Goal: Information Seeking & Learning: Compare options

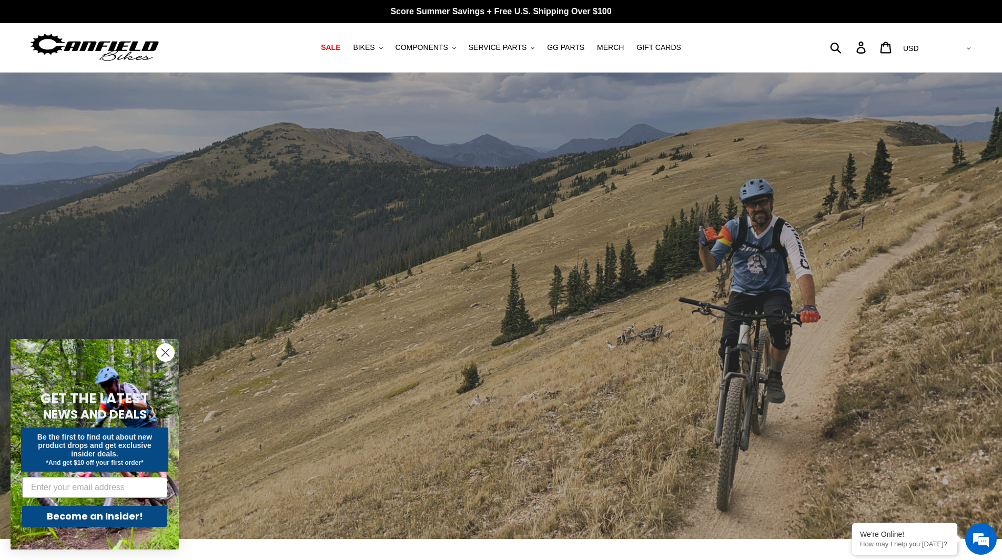
click at [170, 351] on circle "Close dialog" at bounding box center [165, 352] width 17 height 17
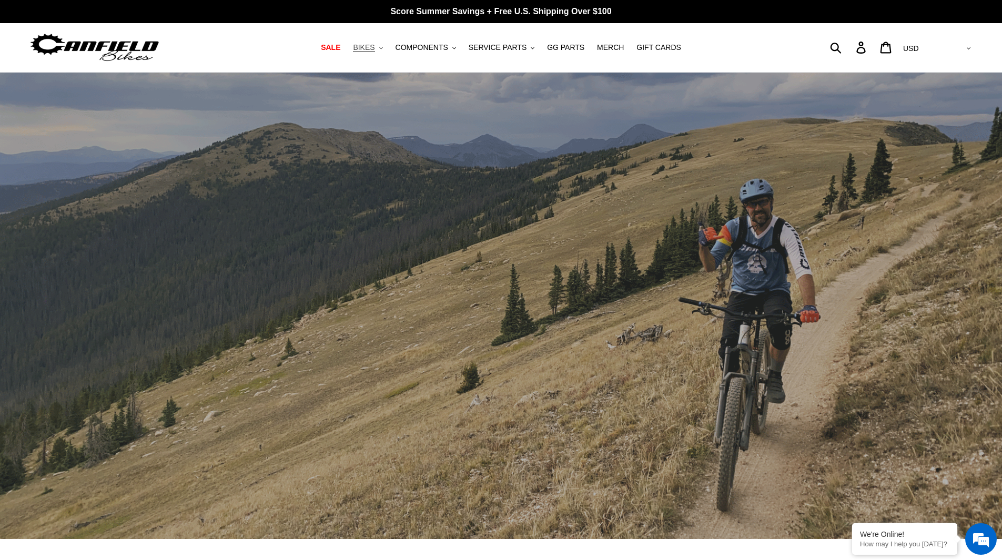
click at [374, 49] on span "BIKES" at bounding box center [364, 47] width 22 height 9
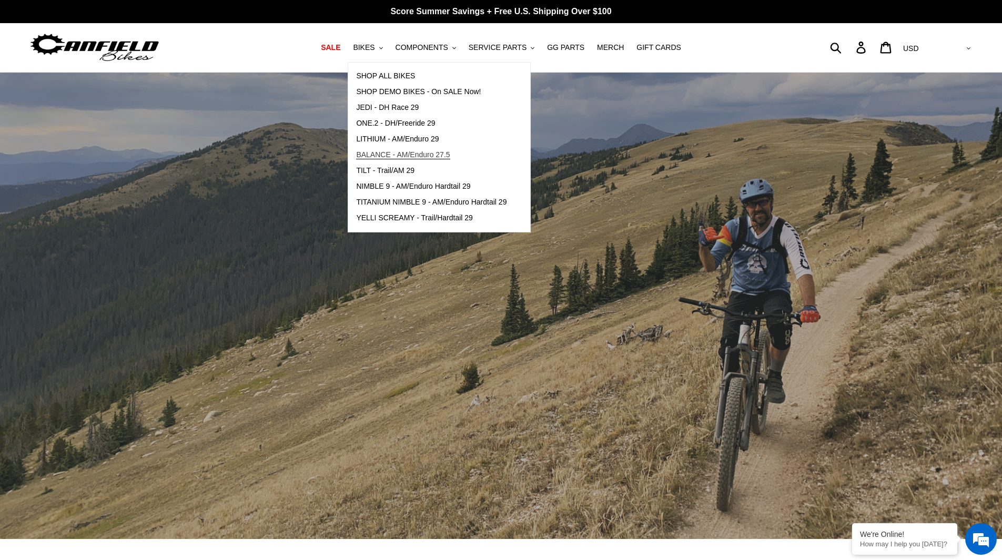
click at [392, 153] on span "BALANCE - AM/Enduro 27.5" at bounding box center [403, 154] width 94 height 9
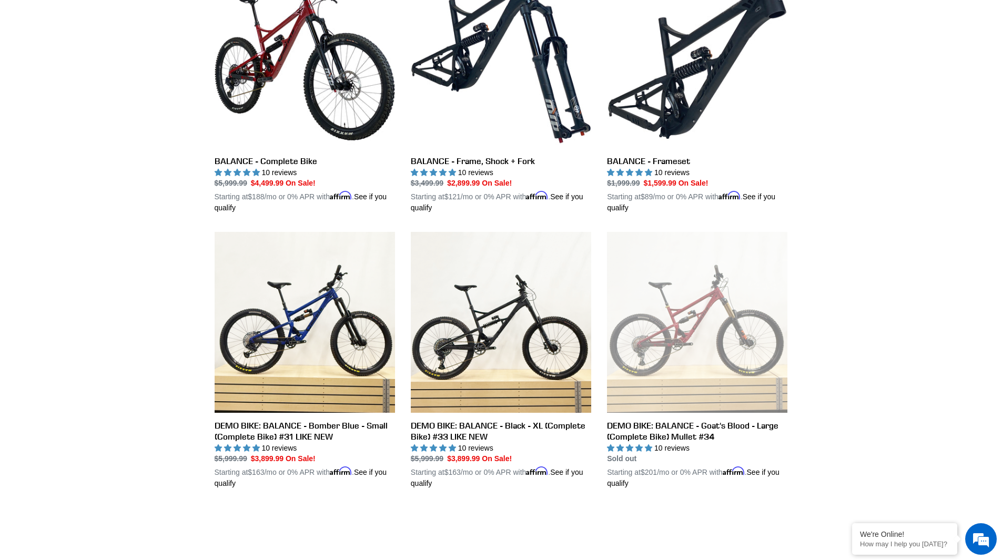
scroll to position [316, 0]
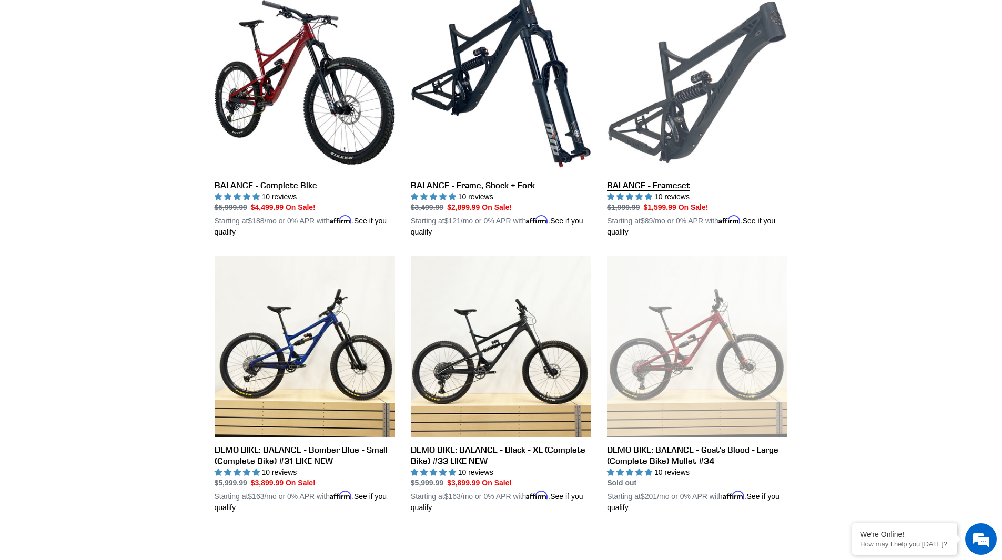
click at [619, 186] on link "BALANCE - Frameset" at bounding box center [697, 115] width 180 height 246
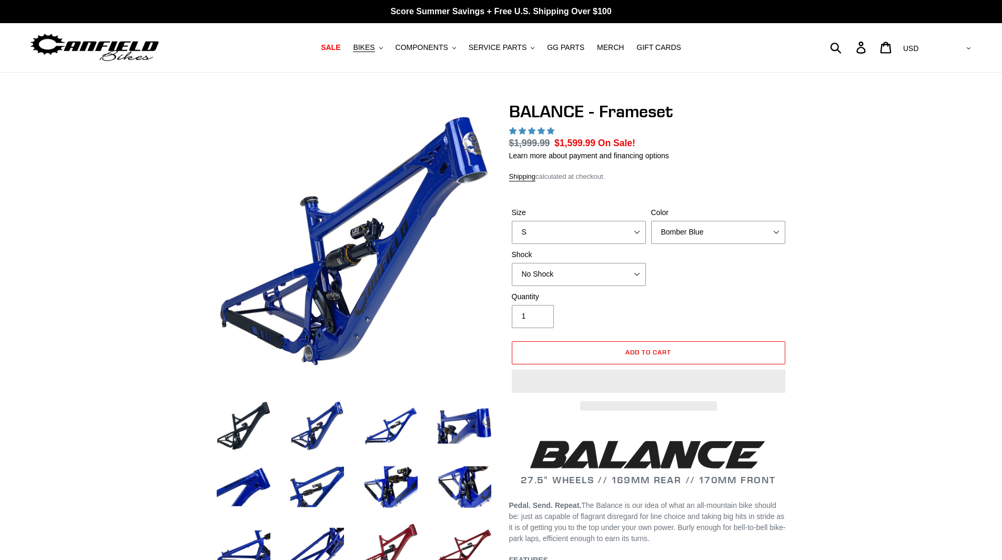
select select "highest-rating"
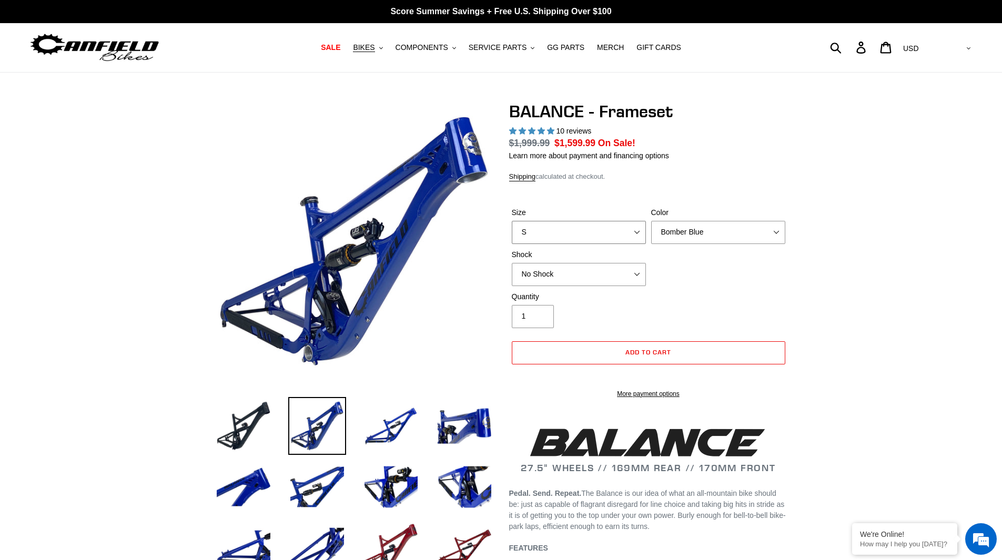
click at [633, 238] on select "S M L XL" at bounding box center [579, 232] width 134 height 23
select select "M"
click at [512, 221] on select "S M L XL" at bounding box center [579, 232] width 134 height 23
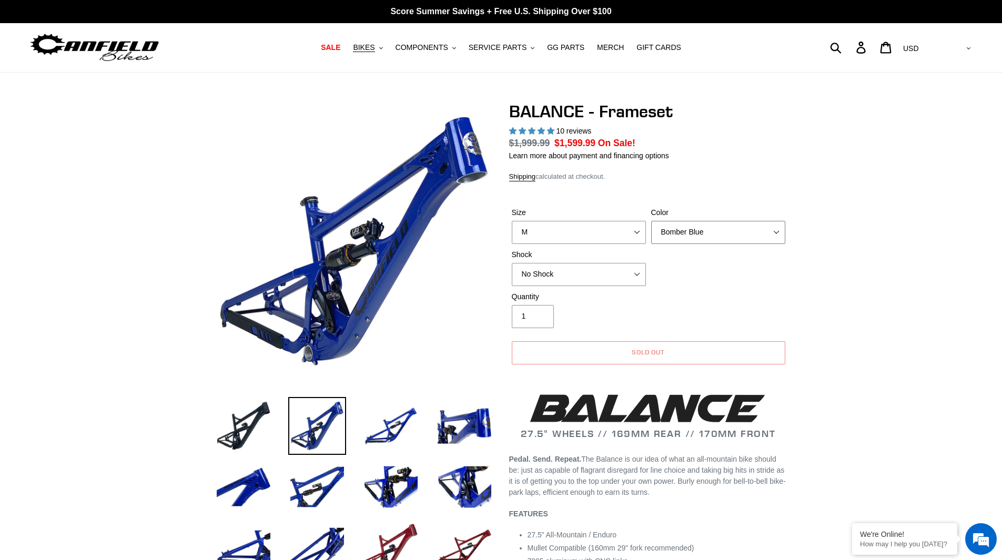
click at [769, 234] on select "Bomber Blue Goat's Blood Stealth Black" at bounding box center [718, 232] width 134 height 23
click at [651, 221] on select "Bomber Blue Goat's Blood Stealth Black" at bounding box center [718, 232] width 134 height 23
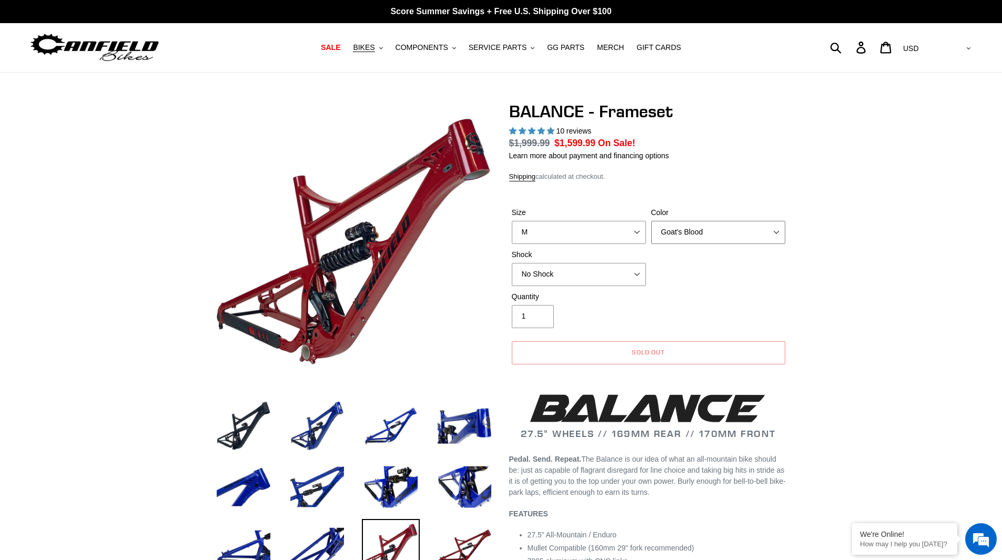
click at [765, 222] on select "Bomber Blue Goat's Blood Stealth Black" at bounding box center [718, 232] width 134 height 23
click at [651, 221] on select "Bomber Blue Goat's Blood Stealth Black" at bounding box center [718, 232] width 134 height 23
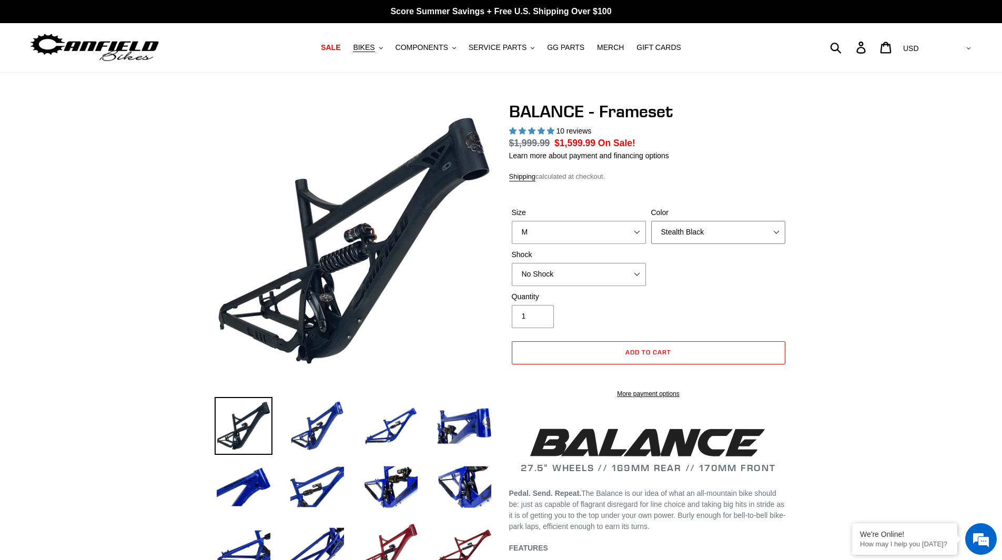
click at [752, 221] on select "Bomber Blue Goat's Blood Stealth Black" at bounding box center [718, 232] width 134 height 23
click at [651, 221] on select "Bomber Blue Goat's Blood Stealth Black" at bounding box center [718, 232] width 134 height 23
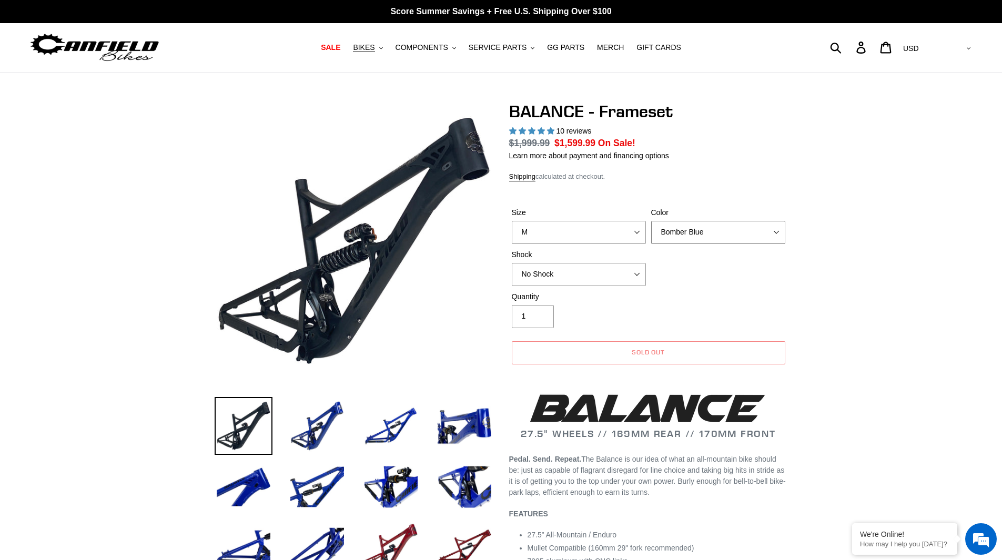
click at [754, 233] on select "Bomber Blue Goat's Blood Stealth Black" at bounding box center [718, 232] width 134 height 23
click at [651, 221] on select "Bomber Blue Goat's Blood Stealth Black" at bounding box center [718, 232] width 134 height 23
click at [727, 222] on select "Bomber Blue Goat's Blood Stealth Black" at bounding box center [718, 232] width 134 height 23
click at [651, 221] on select "Bomber Blue Goat's Blood Stealth Black" at bounding box center [718, 232] width 134 height 23
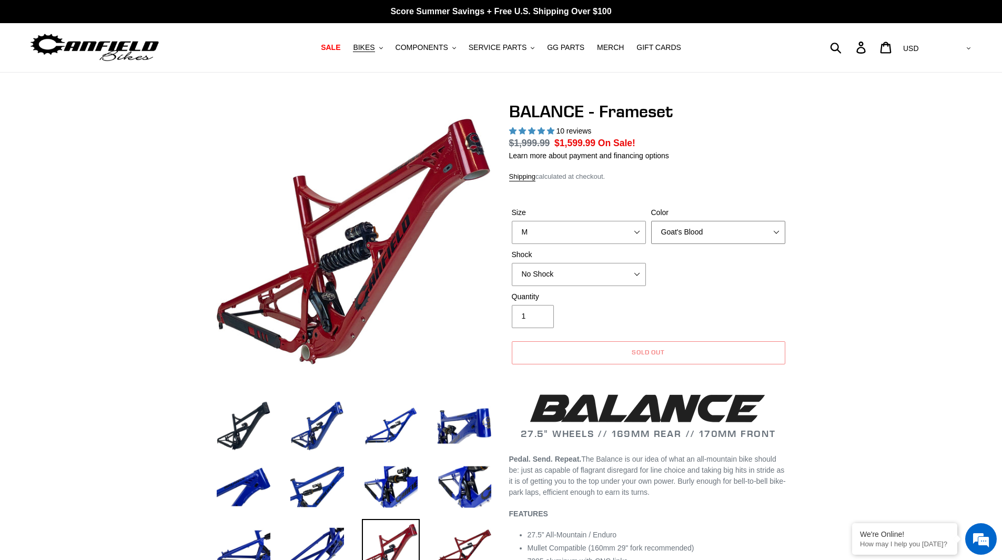
click at [757, 232] on select "Bomber Blue Goat's Blood Stealth Black" at bounding box center [718, 232] width 134 height 23
click at [651, 221] on select "Bomber Blue Goat's Blood Stealth Black" at bounding box center [718, 232] width 134 height 23
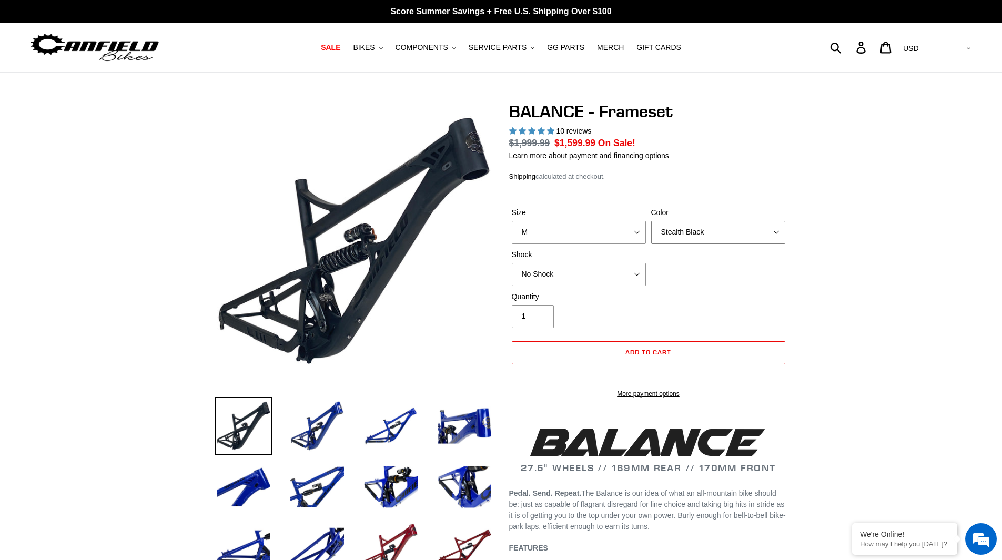
click at [739, 231] on select "Bomber Blue Goat's Blood Stealth Black" at bounding box center [718, 232] width 134 height 23
select select "Bomber Blue"
click at [651, 221] on select "Bomber Blue Goat's Blood Stealth Black" at bounding box center [718, 232] width 134 height 23
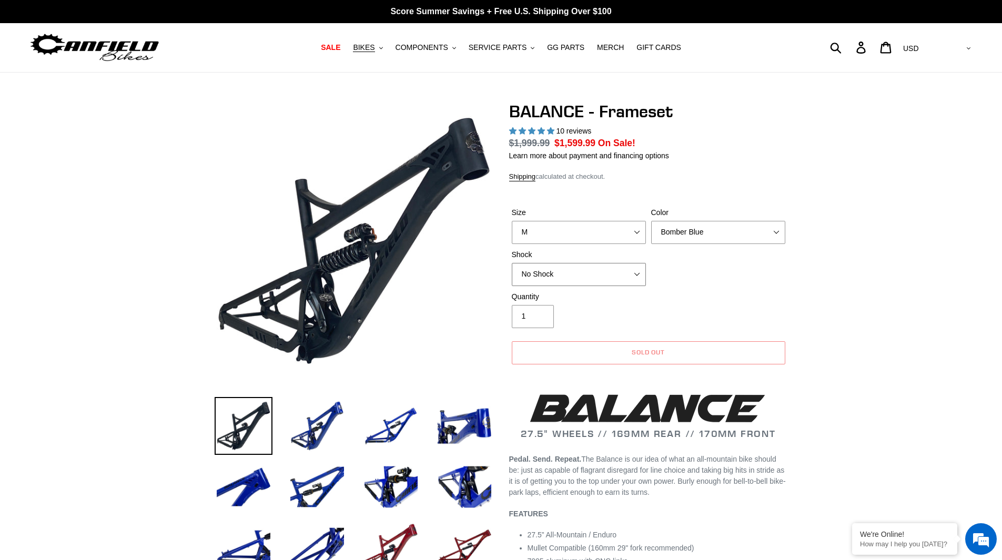
click at [623, 279] on select "No Shock Cane Creek Kitsuma Air Öhlins TTX2 Air EXT Storia V3-S" at bounding box center [579, 274] width 134 height 23
click at [512, 263] on select "No Shock Cane Creek Kitsuma Air Öhlins TTX2 Air EXT Storia V3-S" at bounding box center [579, 274] width 134 height 23
click at [613, 270] on select "No Shock Cane Creek Kitsuma Air Öhlins TTX2 Air EXT Storia V3-S" at bounding box center [579, 274] width 134 height 23
click at [512, 263] on select "No Shock Cane Creek Kitsuma Air Öhlins TTX2 Air EXT Storia V3-S" at bounding box center [579, 274] width 134 height 23
click at [595, 277] on select "No Shock Cane Creek Kitsuma Air Öhlins TTX2 Air EXT Storia V3-S" at bounding box center [579, 274] width 134 height 23
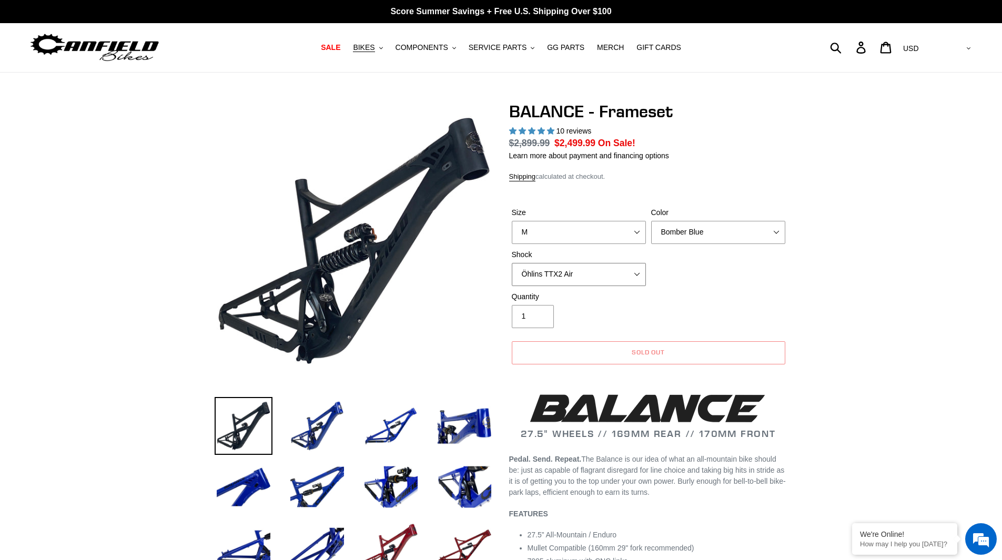
click at [512, 263] on select "No Shock Cane Creek Kitsuma Air Öhlins TTX2 Air EXT Storia V3-S" at bounding box center [579, 274] width 134 height 23
click at [605, 270] on select "No Shock Cane Creek Kitsuma Air Öhlins TTX2 Air EXT Storia V3-S" at bounding box center [579, 274] width 134 height 23
click at [512, 263] on select "No Shock Cane Creek Kitsuma Air Öhlins TTX2 Air EXT Storia V3-S" at bounding box center [579, 274] width 134 height 23
click at [601, 282] on select "No Shock Cane Creek Kitsuma Air Öhlins TTX2 Air EXT Storia V3-S" at bounding box center [579, 274] width 134 height 23
click at [512, 263] on select "No Shock Cane Creek Kitsuma Air Öhlins TTX2 Air EXT Storia V3-S" at bounding box center [579, 274] width 134 height 23
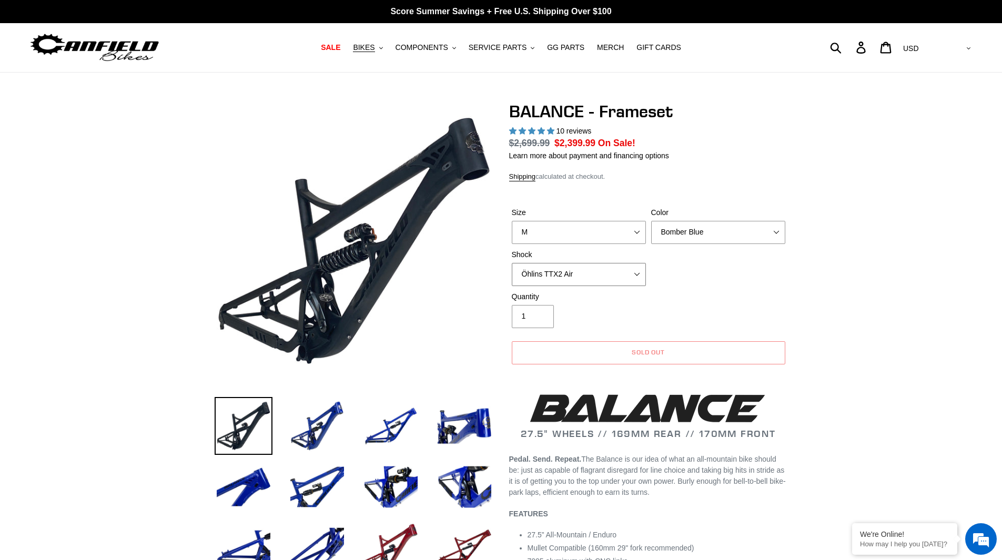
click at [595, 276] on select "No Shock Cane Creek Kitsuma Air Öhlins TTX2 Air EXT Storia V3-S" at bounding box center [579, 274] width 134 height 23
click at [512, 263] on select "No Shock Cane Creek Kitsuma Air Öhlins TTX2 Air EXT Storia V3-S" at bounding box center [579, 274] width 134 height 23
drag, startPoint x: 603, startPoint y: 274, endPoint x: 594, endPoint y: 284, distance: 12.7
click at [603, 274] on select "No Shock Cane Creek Kitsuma Air Öhlins TTX2 Air EXT Storia V3-S" at bounding box center [579, 274] width 134 height 23
select select "Öhlins TTX2 Air"
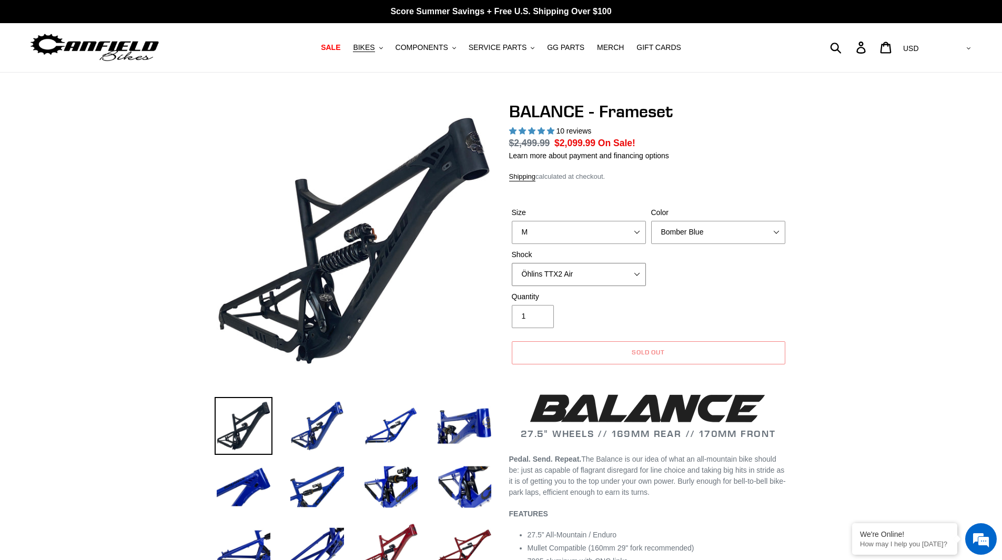
click at [512, 263] on select "No Shock Cane Creek Kitsuma Air Öhlins TTX2 Air EXT Storia V3-S" at bounding box center [579, 274] width 134 height 23
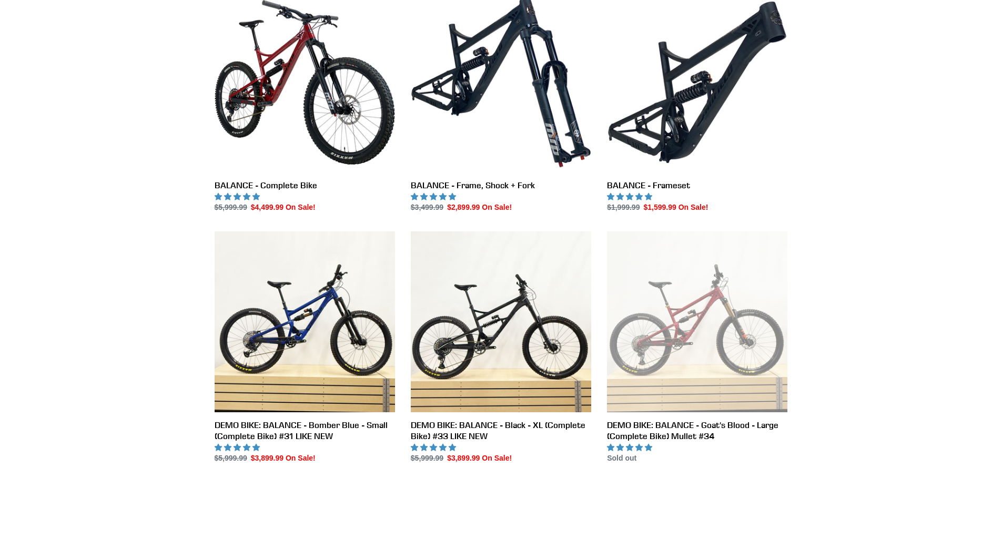
scroll to position [316, 0]
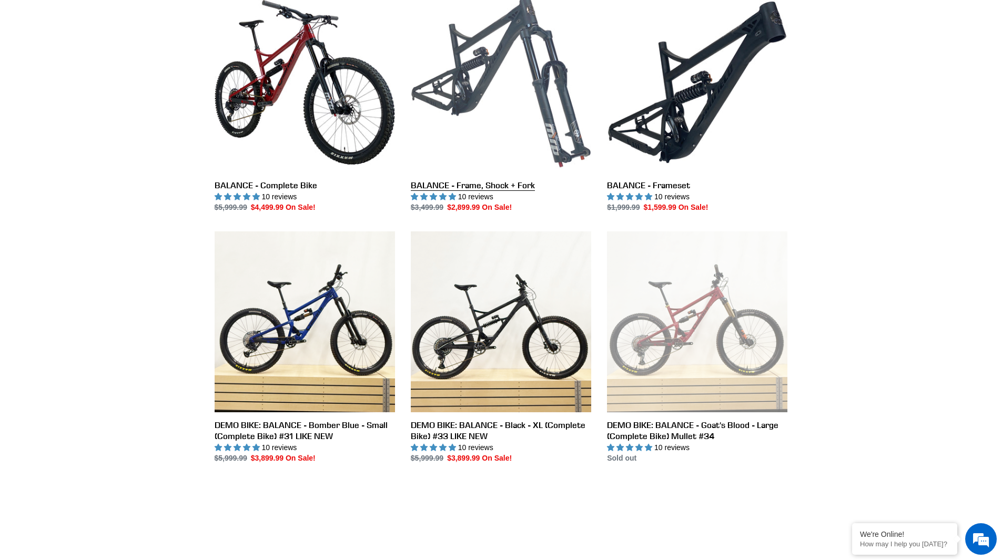
drag, startPoint x: 0, startPoint y: 0, endPoint x: 504, endPoint y: 187, distance: 537.9
click at [504, 187] on link "BALANCE - Frame, Shock + Fork" at bounding box center [501, 102] width 180 height 221
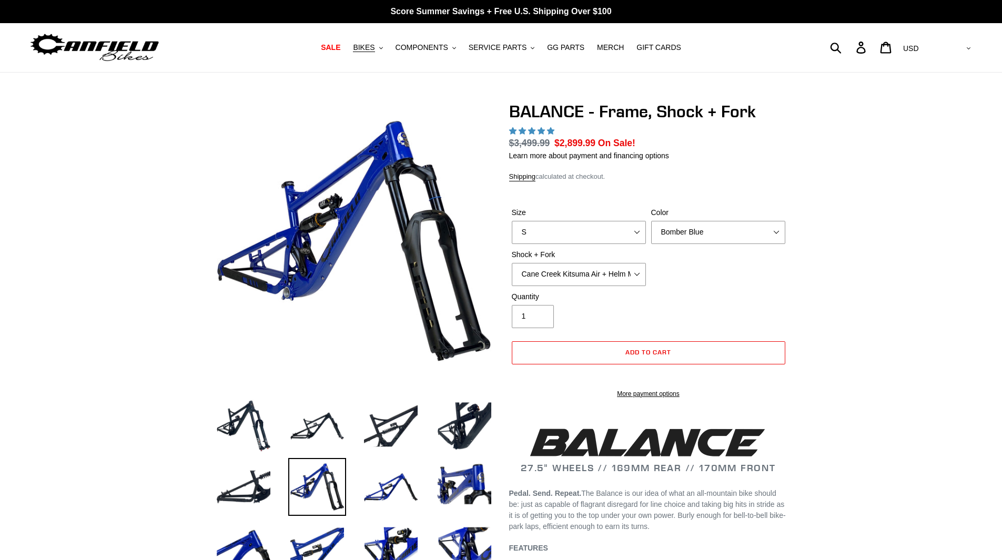
select select "highest-rating"
click at [629, 274] on select "Cane Creek Kitsuma Air + Helm MKII 27.5 170mm Fox Float X2 or DHX2 + Fox Float …" at bounding box center [579, 274] width 134 height 23
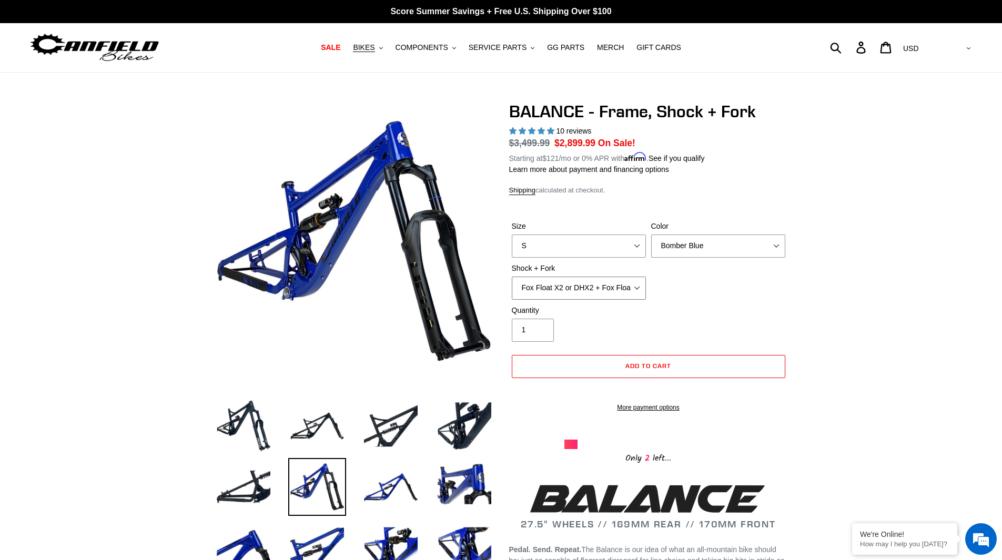
click at [512, 277] on select "Cane Creek Kitsuma Air + Helm MKII 27.5 170mm Fox Float X2 or DHX2 + Fox Float …" at bounding box center [579, 288] width 134 height 23
click at [615, 294] on select "Cane Creek Kitsuma Air + Helm MKII 27.5 170mm Fox Float X2 or DHX2 + Fox Float …" at bounding box center [579, 288] width 134 height 23
click at [512, 277] on select "Cane Creek Kitsuma Air + Helm MKII 27.5 170mm Fox Float X2 or DHX2 + Fox Float …" at bounding box center [579, 288] width 134 height 23
click at [604, 286] on select "Cane Creek Kitsuma Air + Helm MKII 27.5 170mm Fox Float X2 or DHX2 + Fox Float …" at bounding box center [579, 288] width 134 height 23
click at [512, 277] on select "Cane Creek Kitsuma Air + Helm MKII 27.5 170mm Fox Float X2 or DHX2 + Fox Float …" at bounding box center [579, 288] width 134 height 23
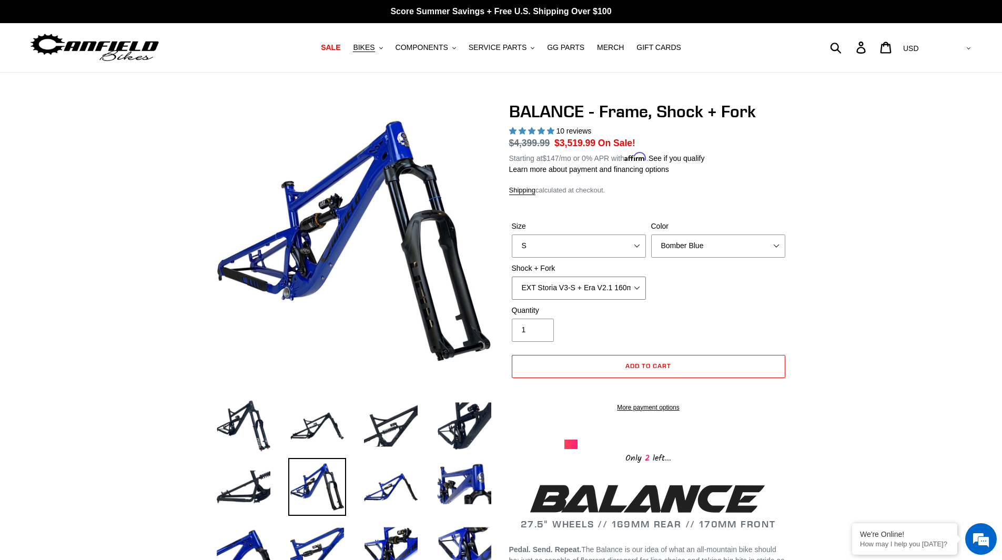
click at [603, 291] on select "Cane Creek Kitsuma Air + Helm MKII 27.5 170mm Fox Float X2 or DHX2 + Fox Float …" at bounding box center [579, 288] width 134 height 23
click at [512, 277] on select "Cane Creek Kitsuma Air + Helm MKII 27.5 170mm Fox Float X2 or DHX2 + Fox Float …" at bounding box center [579, 288] width 134 height 23
click at [594, 290] on select "Cane Creek Kitsuma Air + Helm MKII 27.5 170mm Fox Float X2 or DHX2 + Fox Float …" at bounding box center [579, 288] width 134 height 23
click at [512, 277] on select "Cane Creek Kitsuma Air + Helm MKII 27.5 170mm Fox Float X2 or DHX2 + Fox Float …" at bounding box center [579, 288] width 134 height 23
click at [596, 293] on select "Cane Creek Kitsuma Air + Helm MKII 27.5 170mm Fox Float X2 or DHX2 + Fox Float …" at bounding box center [579, 288] width 134 height 23
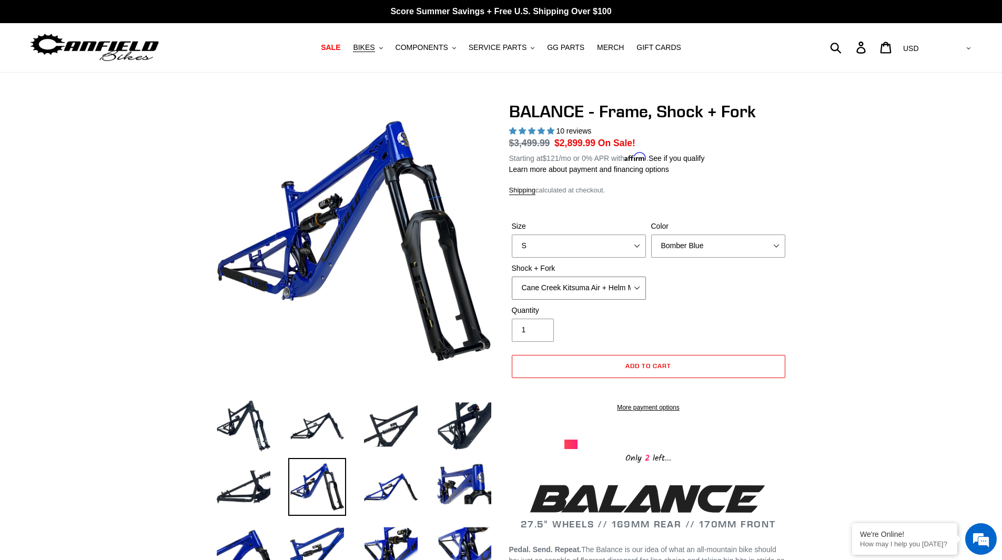
click at [512, 277] on select "Cane Creek Kitsuma Air + Helm MKII 27.5 170mm Fox Float X2 or DHX2 + Fox Float …" at bounding box center [579, 288] width 134 height 23
click at [599, 290] on select "Cane Creek Kitsuma Air + Helm MKII 27.5 170mm Fox Float X2 or DHX2 + Fox Float …" at bounding box center [579, 288] width 134 height 23
select select "Fox Float X2 or DHX2 + Fox Float GripX2 Kashima 170mm (29 or 27.5)"
click at [512, 277] on select "Cane Creek Kitsuma Air + Helm MKII 27.5 170mm Fox Float X2 or DHX2 + Fox Float …" at bounding box center [579, 288] width 134 height 23
click at [704, 246] on select "Bomber Blue Goat's Blood Stealth Black" at bounding box center [718, 246] width 134 height 23
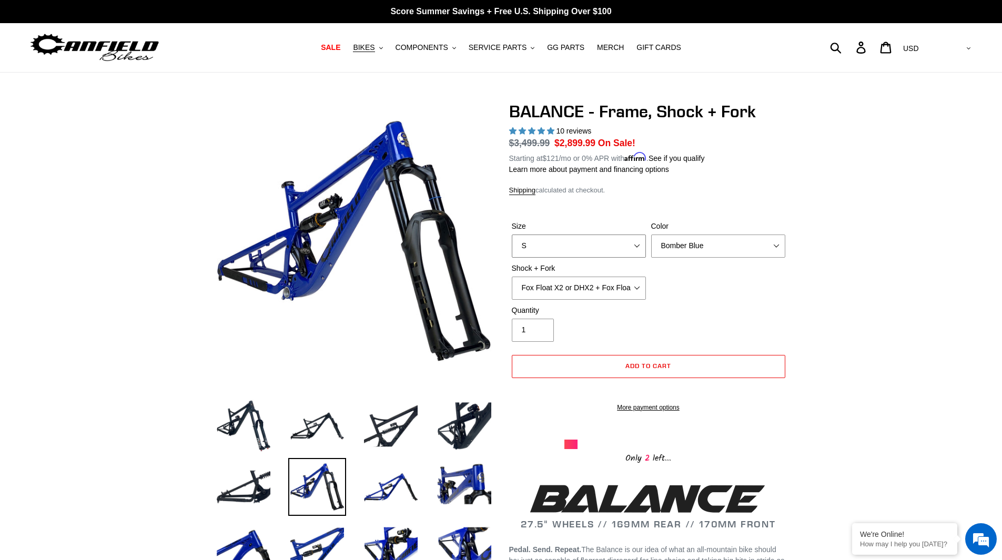
drag, startPoint x: 607, startPoint y: 233, endPoint x: 613, endPoint y: 237, distance: 6.9
click at [608, 235] on select "S M L XL" at bounding box center [579, 246] width 134 height 23
select select "M"
click at [512, 235] on select "S M L XL" at bounding box center [579, 246] width 134 height 23
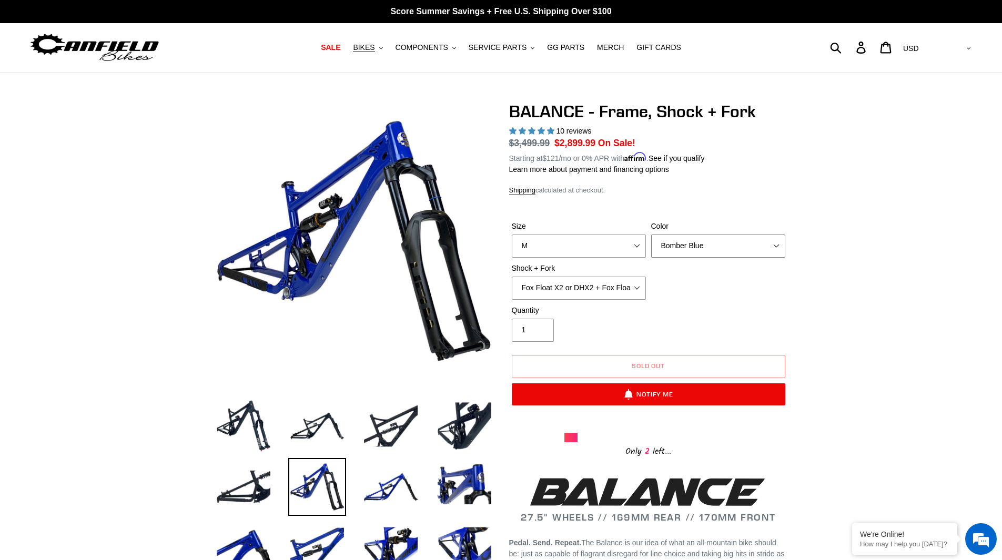
click at [719, 239] on select "Bomber Blue Goat's Blood Stealth Black" at bounding box center [718, 246] width 134 height 23
click at [651, 235] on select "Bomber Blue Goat's Blood Stealth Black" at bounding box center [718, 246] width 134 height 23
drag, startPoint x: 712, startPoint y: 245, endPoint x: 715, endPoint y: 255, distance: 10.3
click at [712, 245] on select "Bomber Blue Goat's Blood Stealth Black" at bounding box center [718, 246] width 134 height 23
select select "Stealth Black"
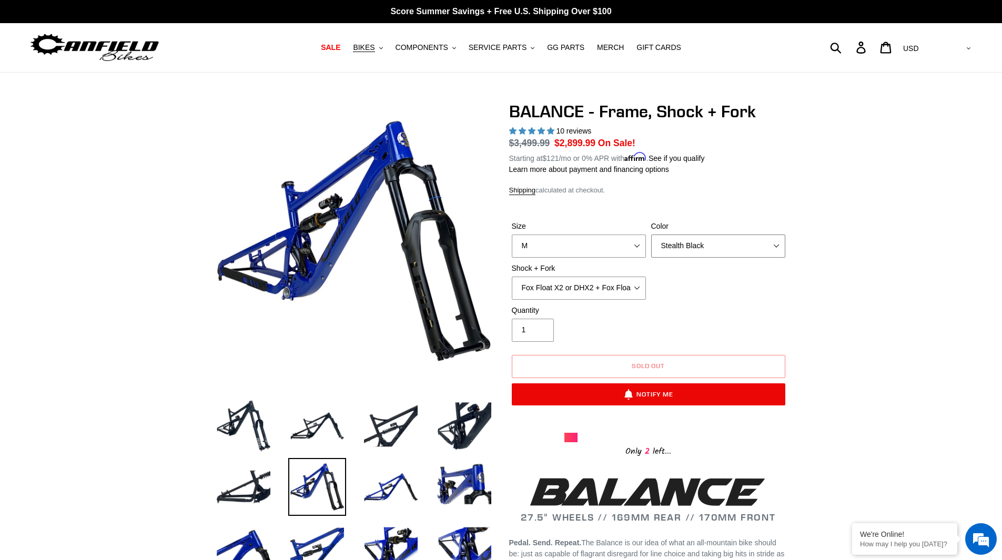
click at [651, 235] on select "Bomber Blue Goat's Blood Stealth Black" at bounding box center [718, 246] width 134 height 23
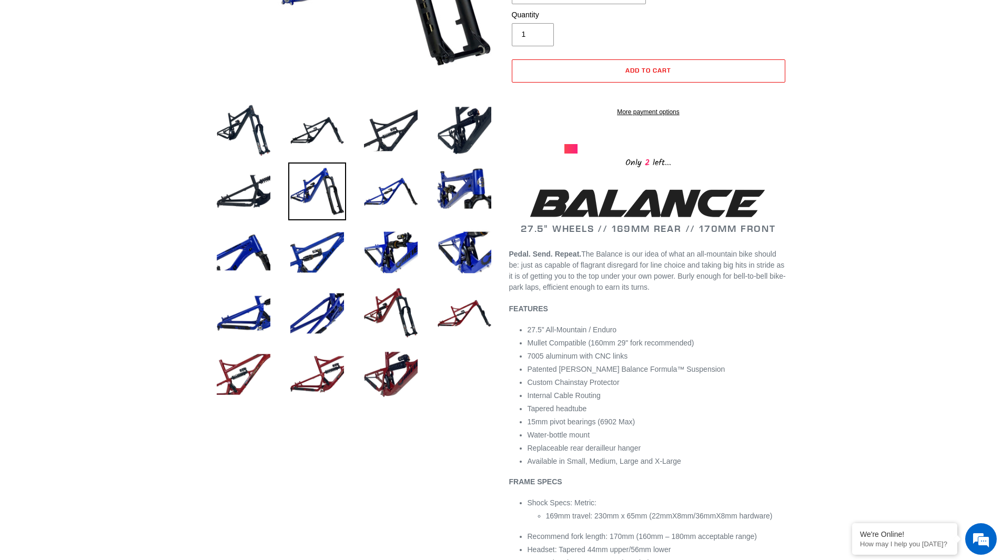
scroll to position [316, 0]
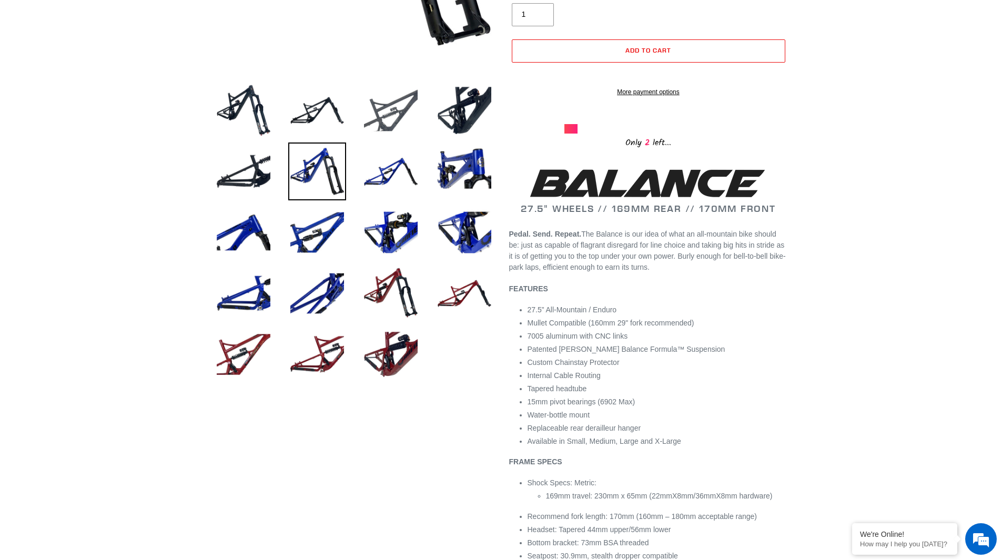
click at [373, 110] on img at bounding box center [391, 111] width 58 height 58
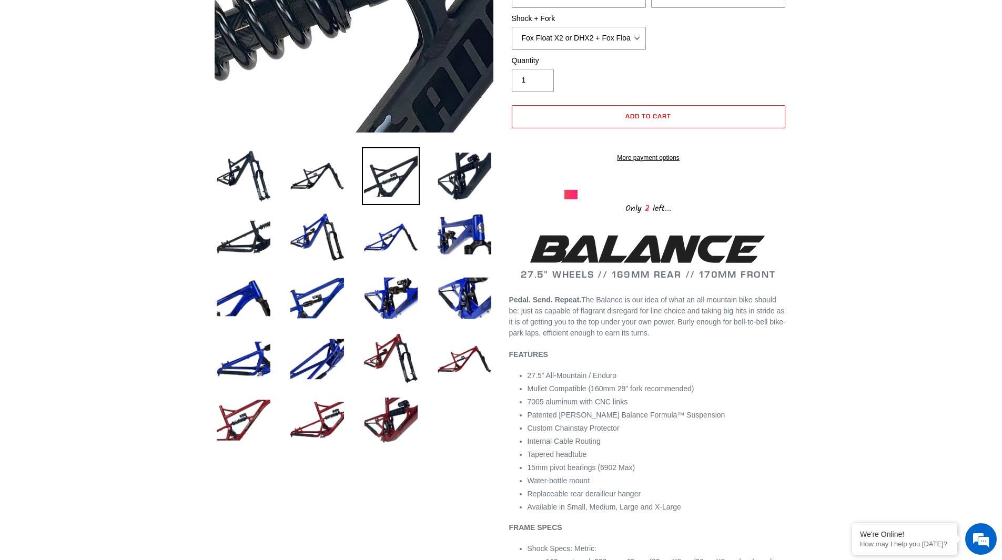
scroll to position [53, 0]
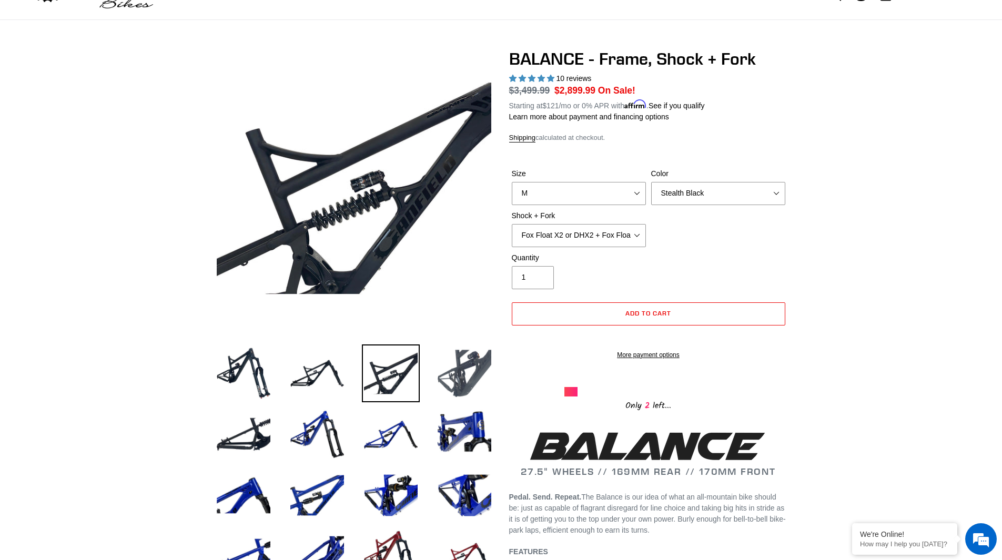
click at [483, 367] on img at bounding box center [464, 373] width 58 height 58
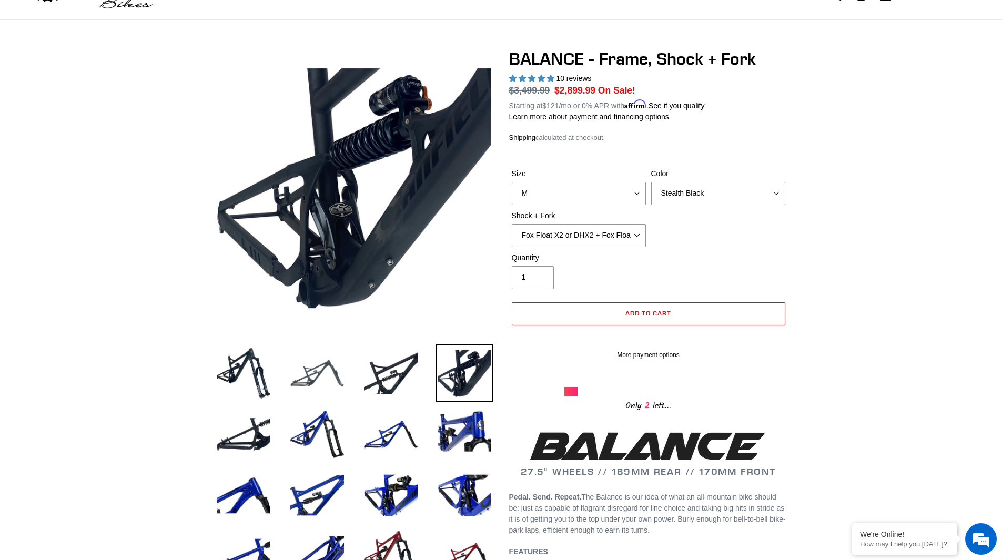
click at [310, 380] on img at bounding box center [317, 373] width 58 height 58
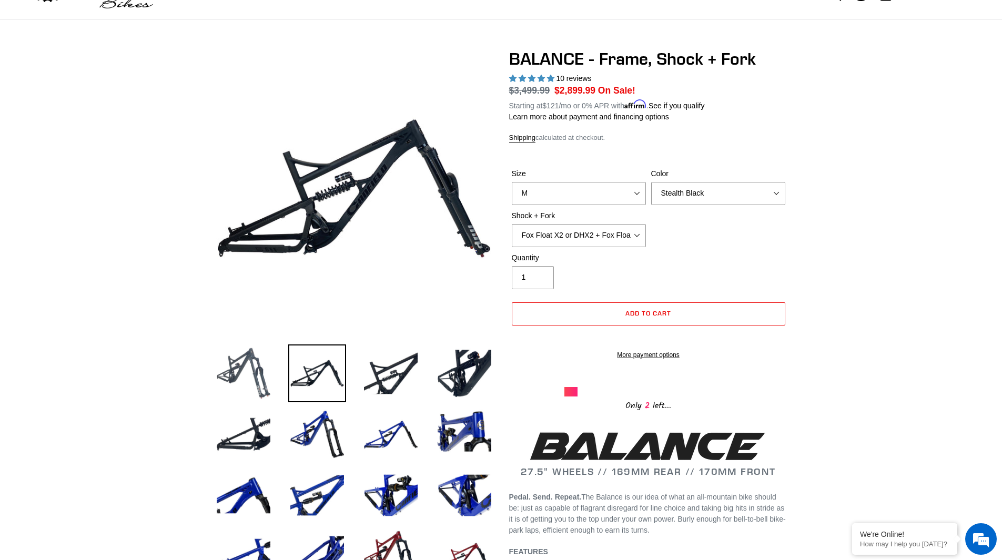
click at [240, 379] on img at bounding box center [244, 373] width 58 height 58
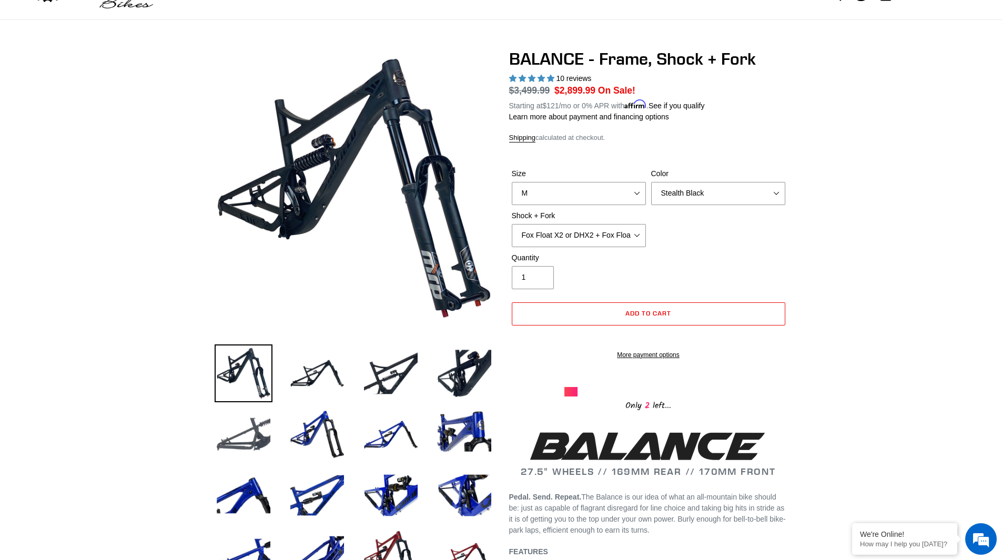
click at [244, 445] on img at bounding box center [244, 434] width 58 height 58
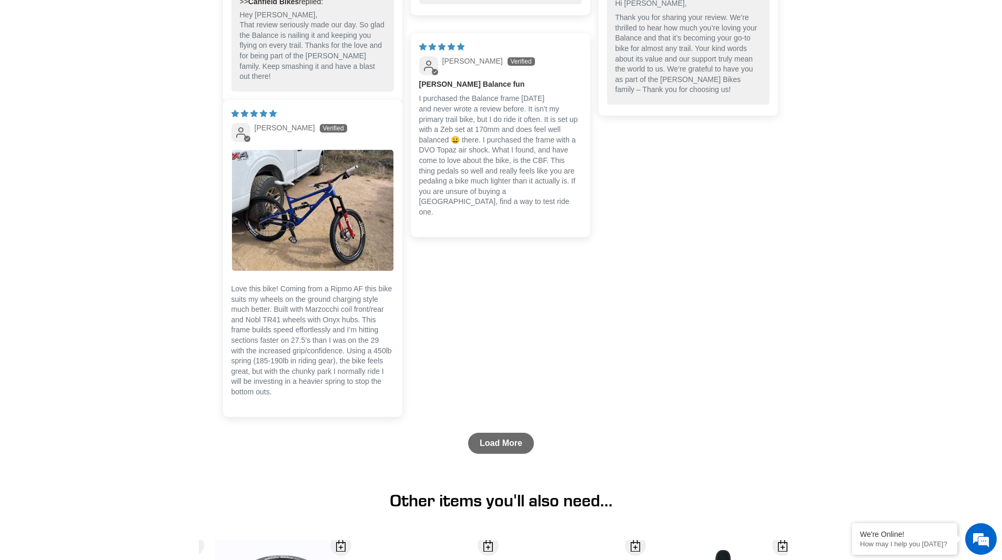
scroll to position [2577, 0]
